Goal: Transaction & Acquisition: Register for event/course

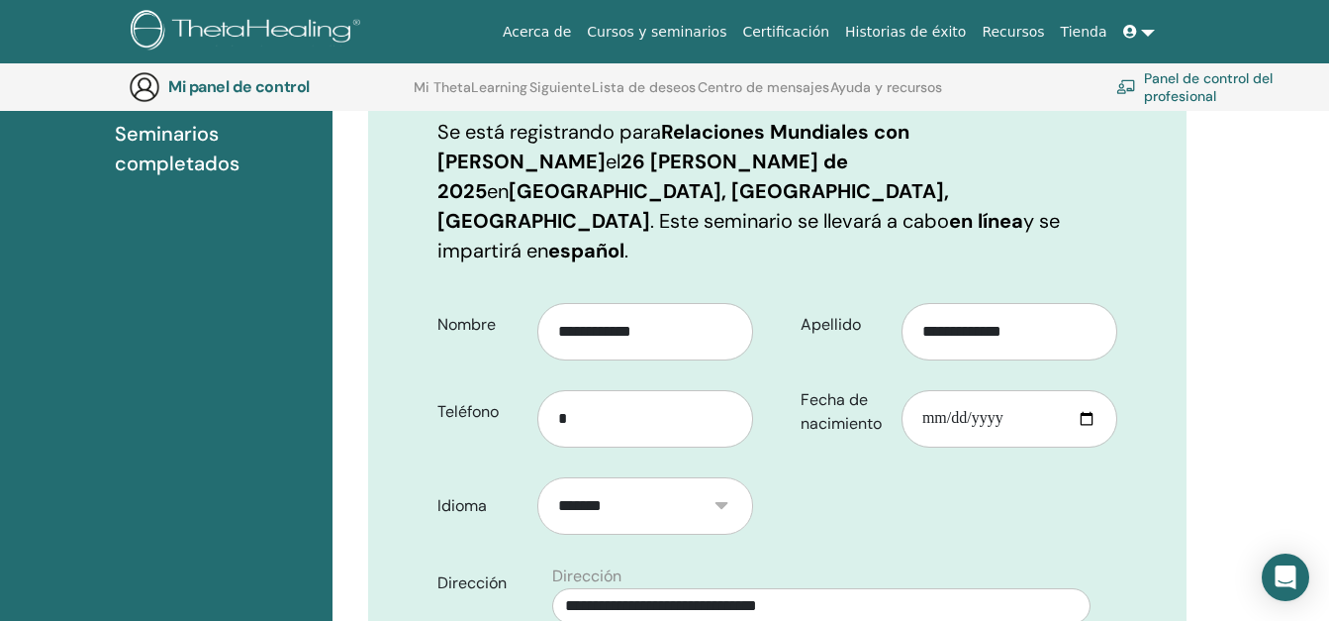
scroll to position [319, 0]
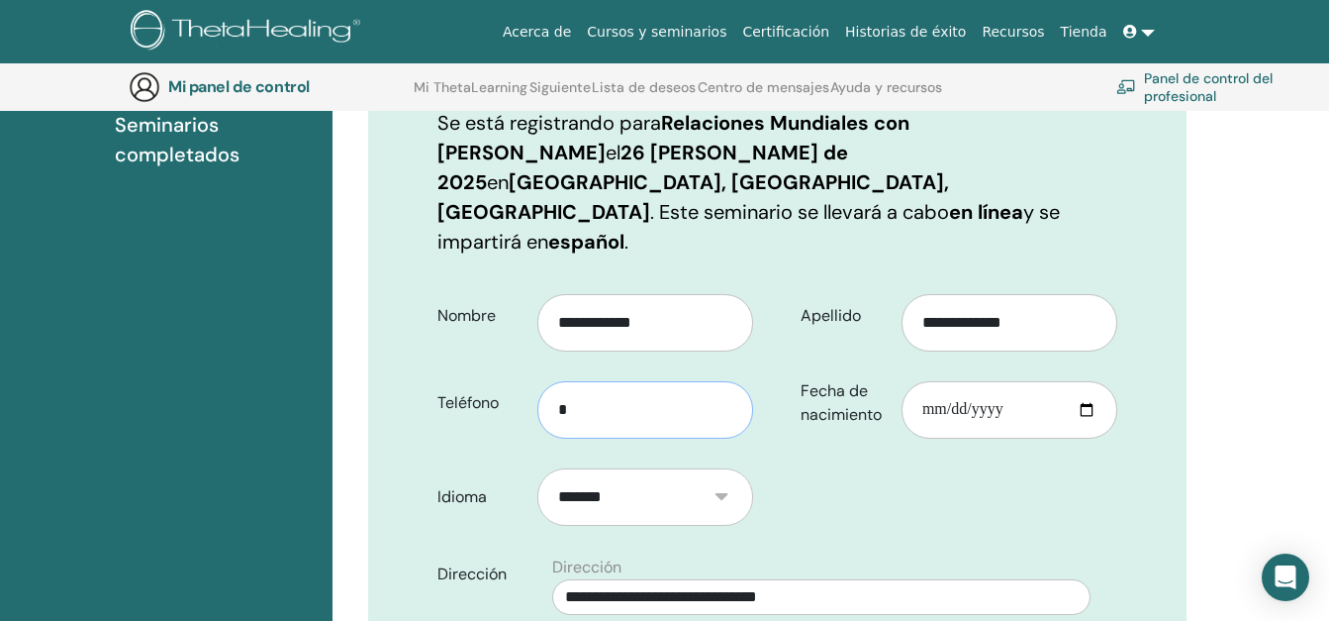
click at [578, 381] on input "*" at bounding box center [646, 409] width 216 height 57
type input "**********"
click at [1014, 381] on input "Fecha de nacimiento" at bounding box center [1010, 409] width 216 height 57
type input "**********"
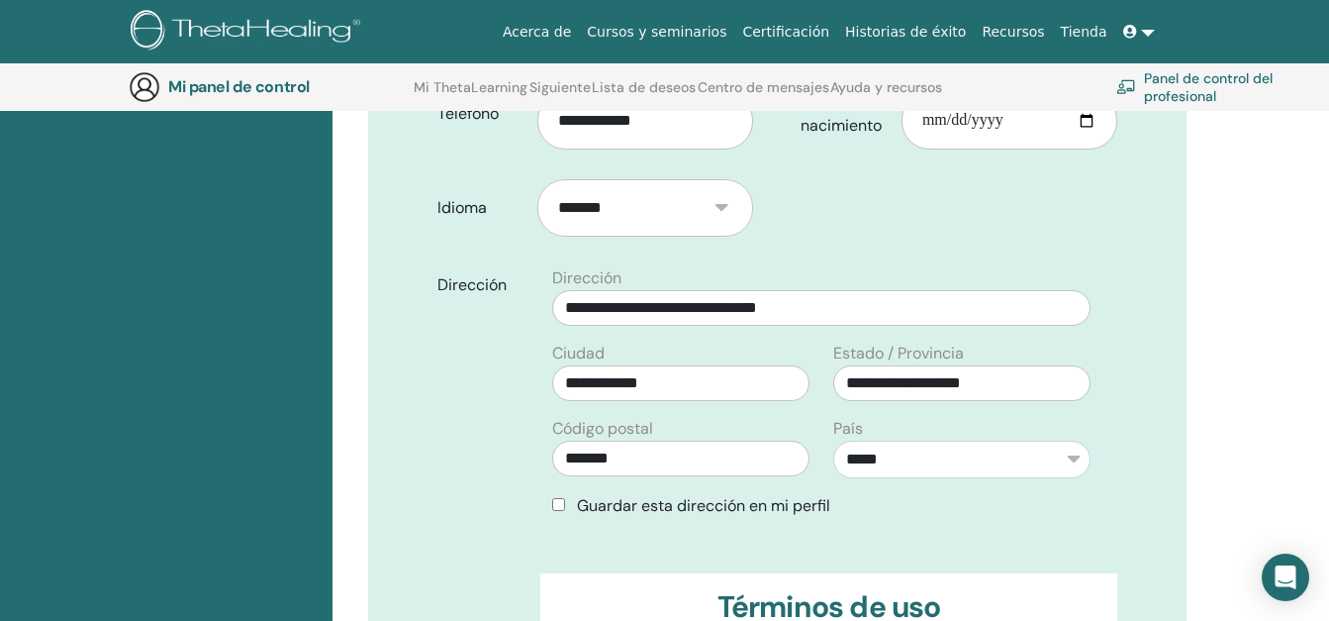
scroll to position [621, 0]
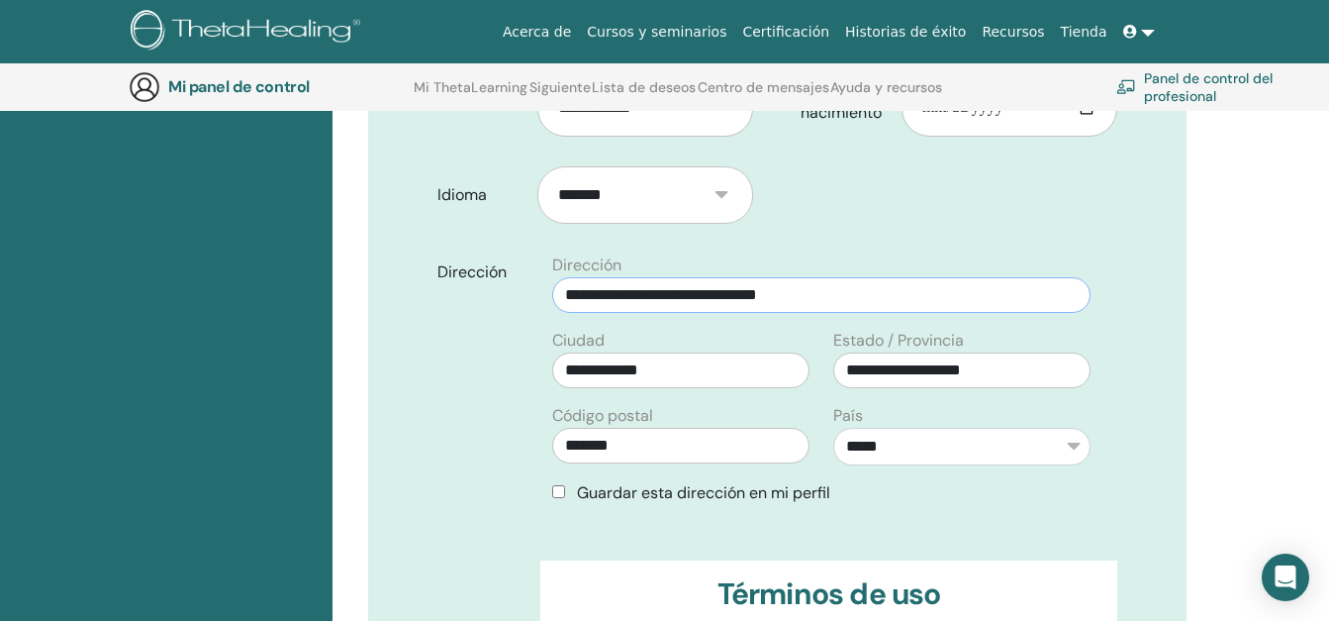
click at [986, 277] on input "**********" at bounding box center [821, 295] width 538 height 36
type input "**********"
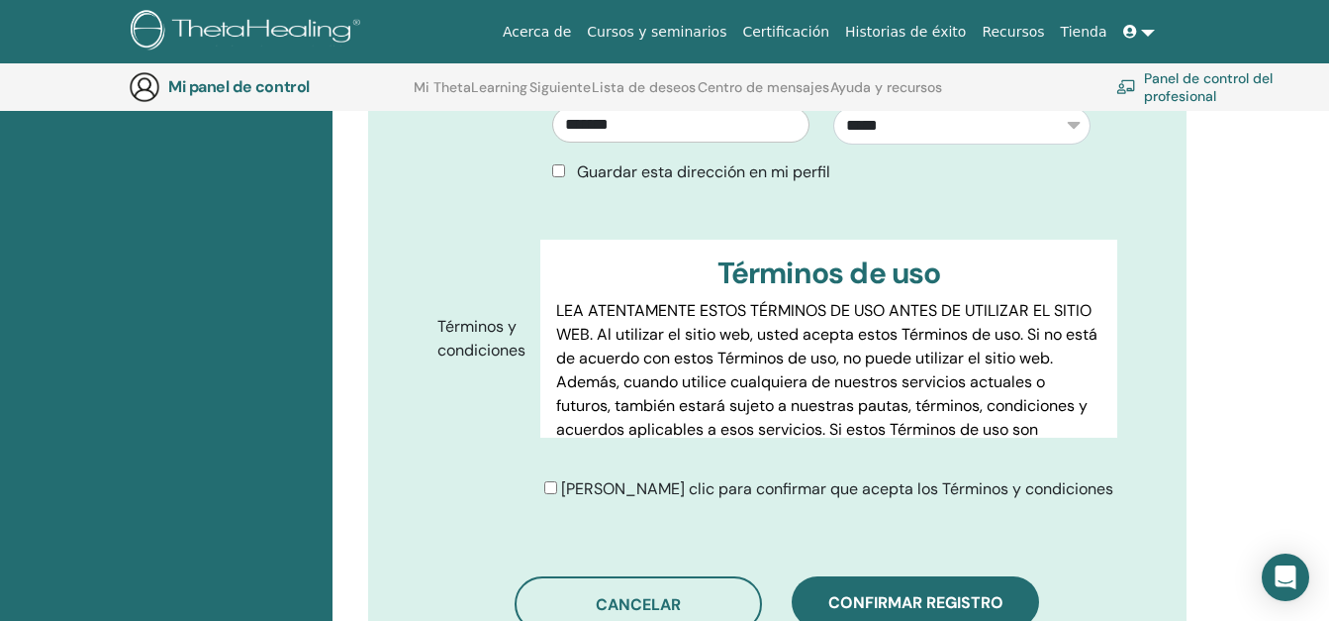
scroll to position [946, 0]
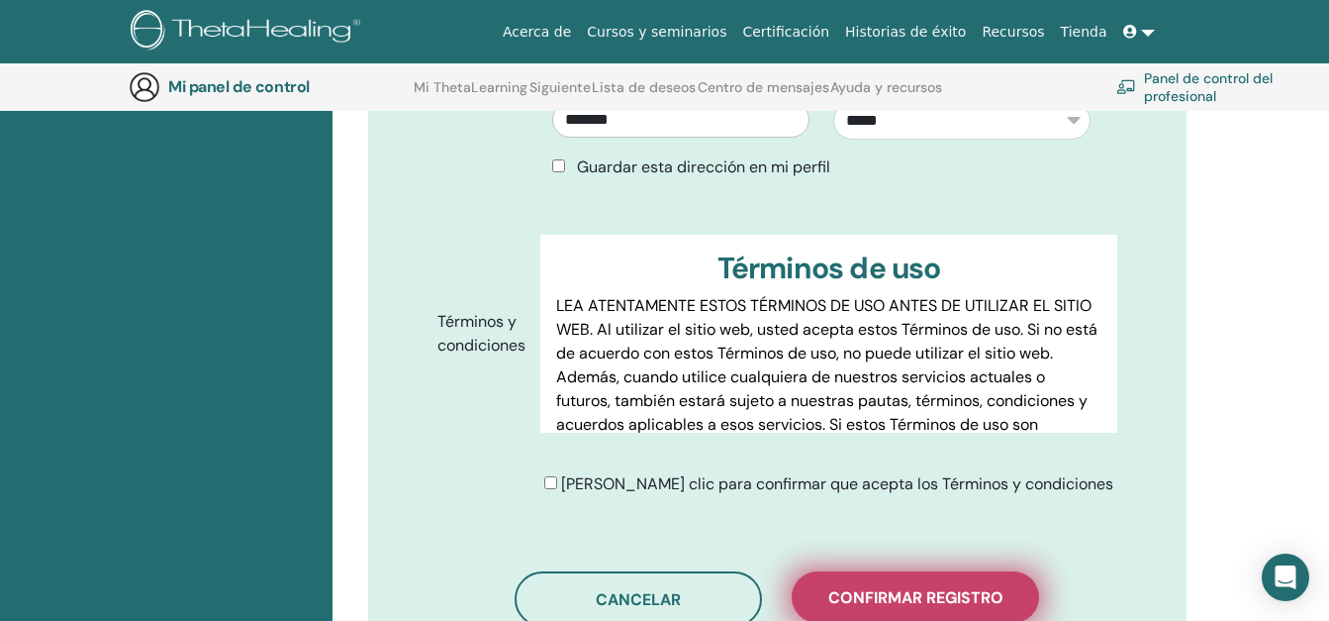
click at [834, 587] on span "Confirmar registro" at bounding box center [916, 597] width 175 height 21
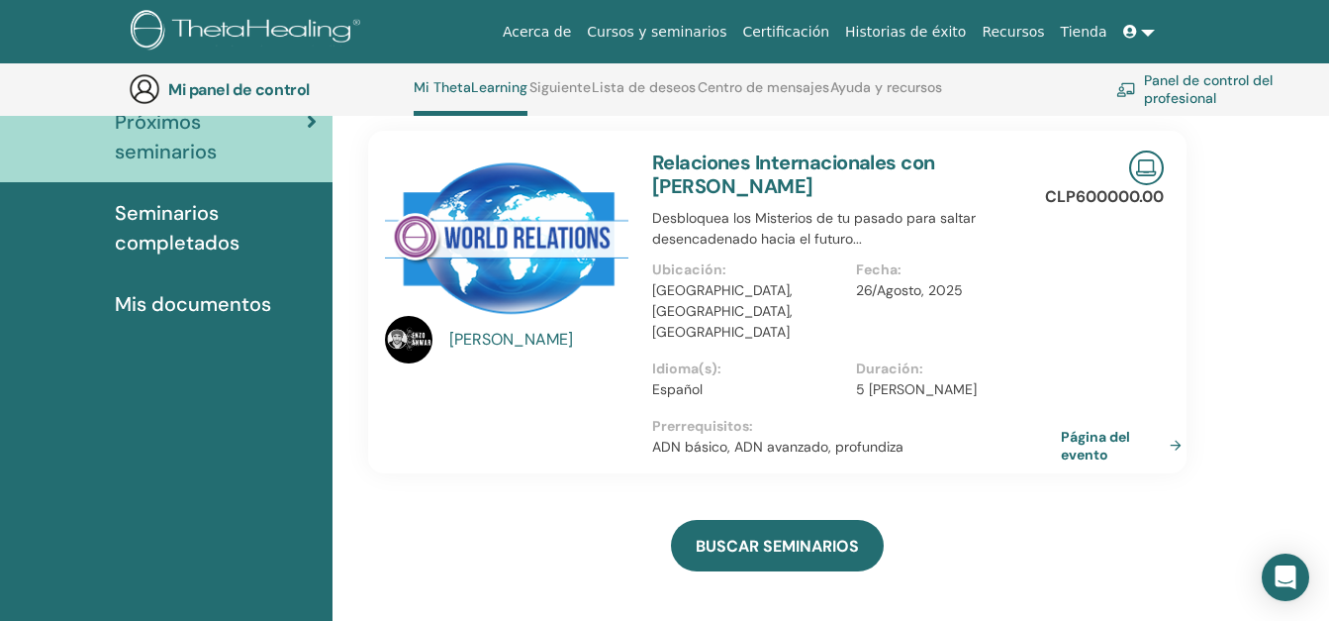
scroll to position [235, 0]
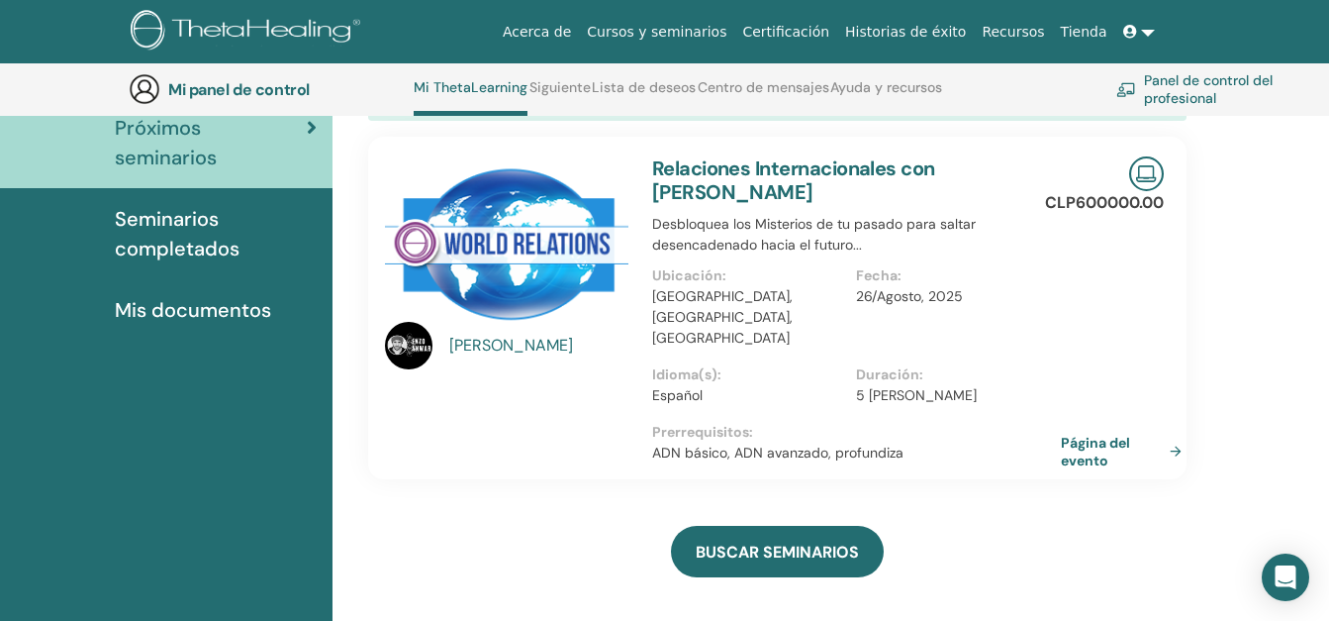
click at [245, 192] on link "Seminarios completados" at bounding box center [166, 233] width 333 height 91
click at [222, 223] on span "Seminarios completados" at bounding box center [216, 233] width 202 height 59
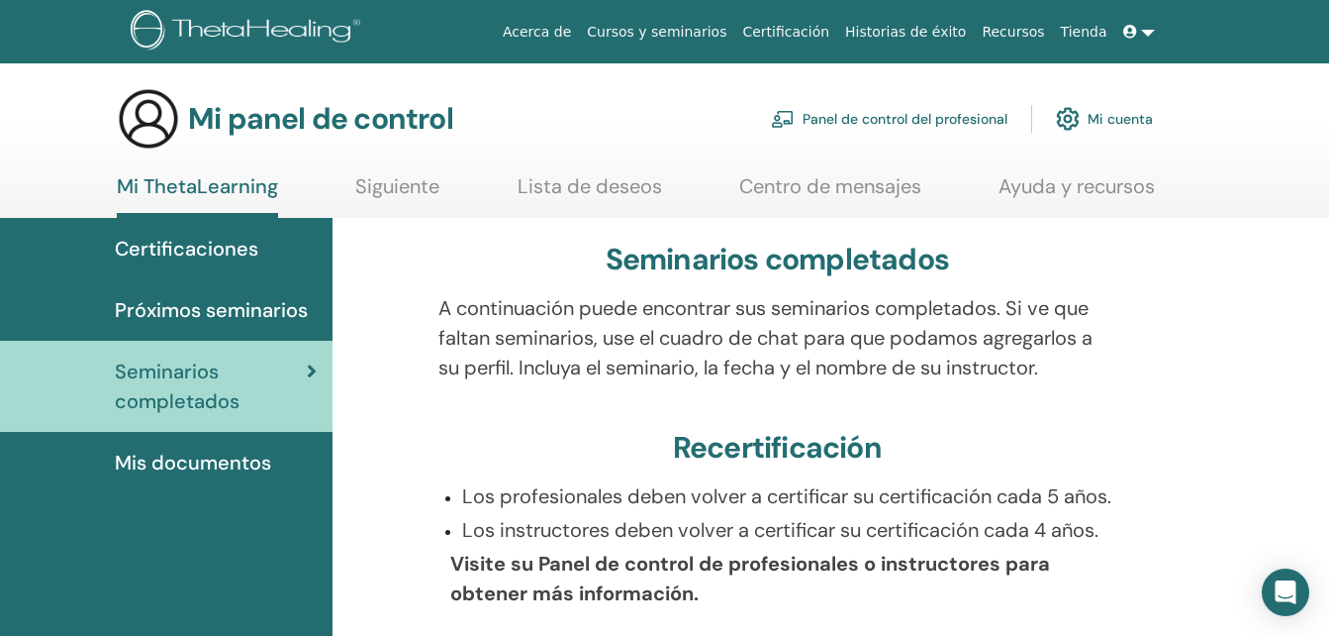
drag, startPoint x: 1327, startPoint y: 153, endPoint x: 1328, endPoint y: 184, distance: 30.7
click at [1328, 184] on section "Mi panel de control Panel de control del profesional Mi cuenta Mi ThetaLearning…" at bounding box center [664, 152] width 1329 height 131
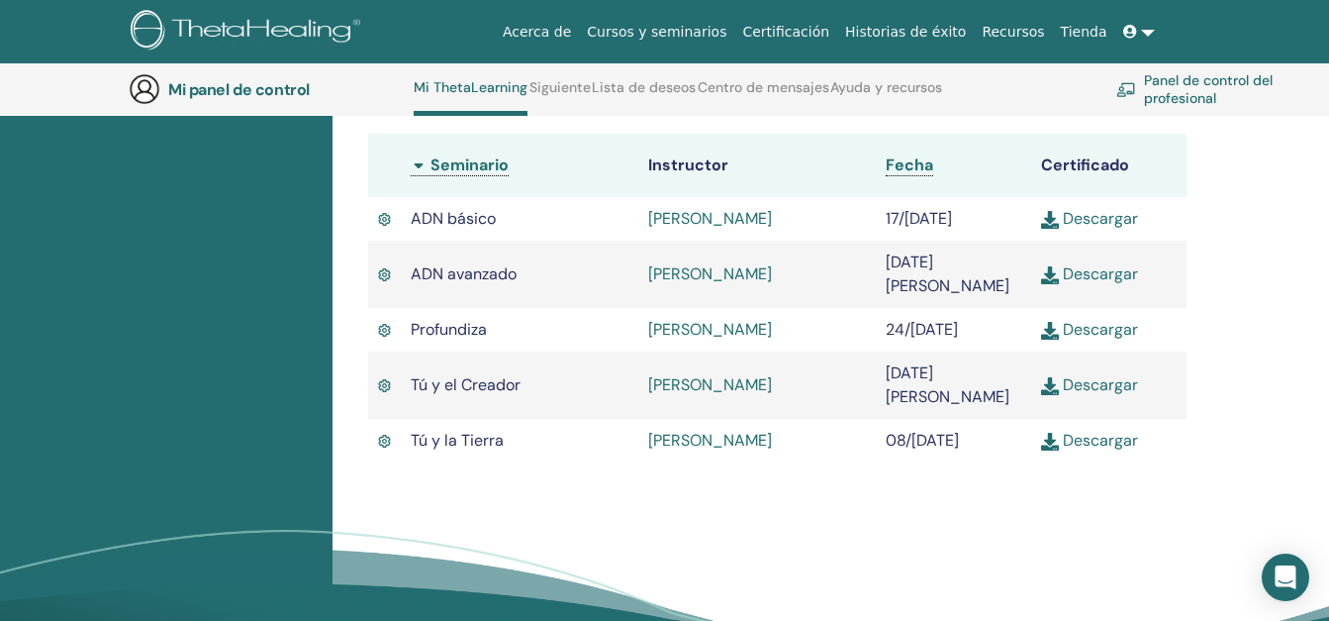
scroll to position [580, 0]
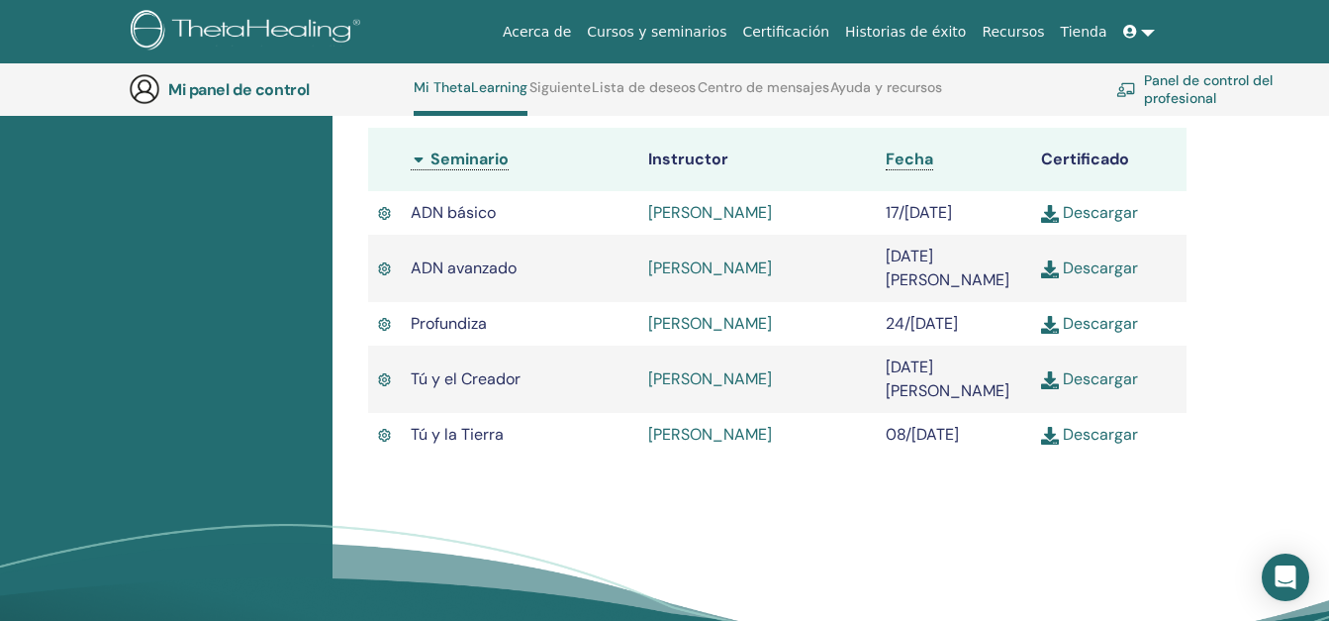
click at [1085, 235] on td "Descargar" at bounding box center [1108, 213] width 155 height 44
click at [1083, 223] on link "Descargar" at bounding box center [1089, 212] width 97 height 21
click at [1086, 278] on link "Descargar" at bounding box center [1089, 267] width 97 height 21
click at [1076, 334] on link "Descargar" at bounding box center [1089, 323] width 97 height 21
click at [1076, 389] on link "Descargar" at bounding box center [1089, 378] width 97 height 21
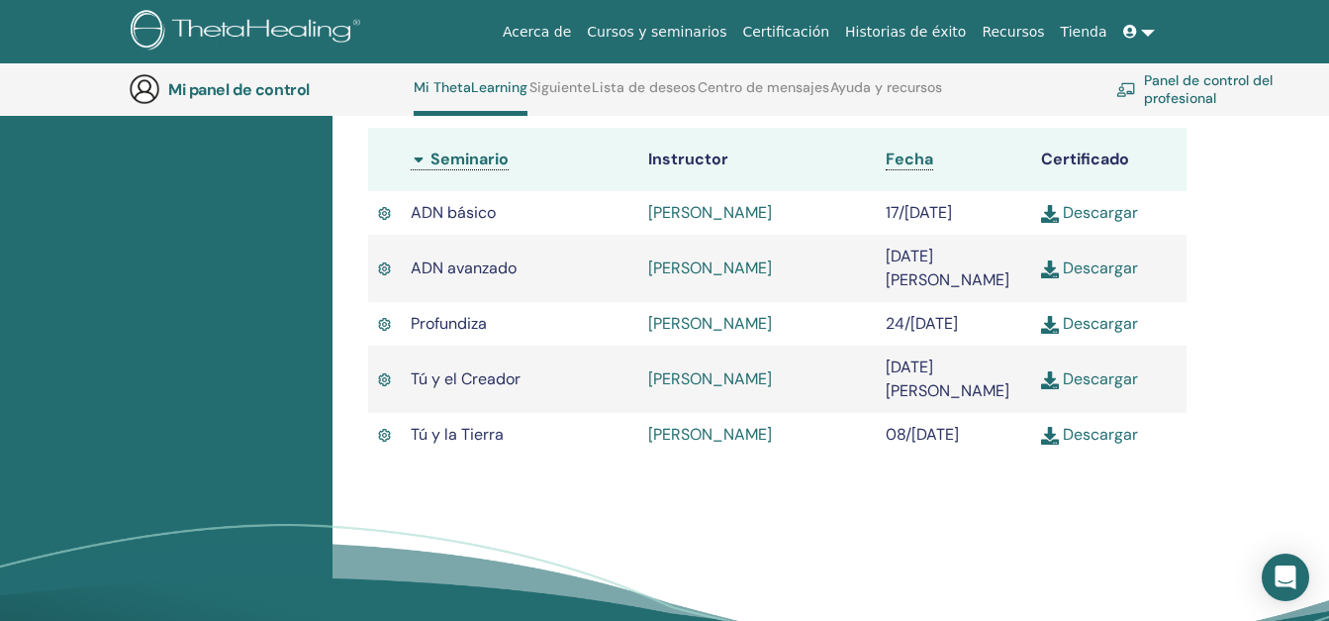
click at [1090, 444] on link "Descargar" at bounding box center [1089, 434] width 97 height 21
